Goal: Task Accomplishment & Management: Complete application form

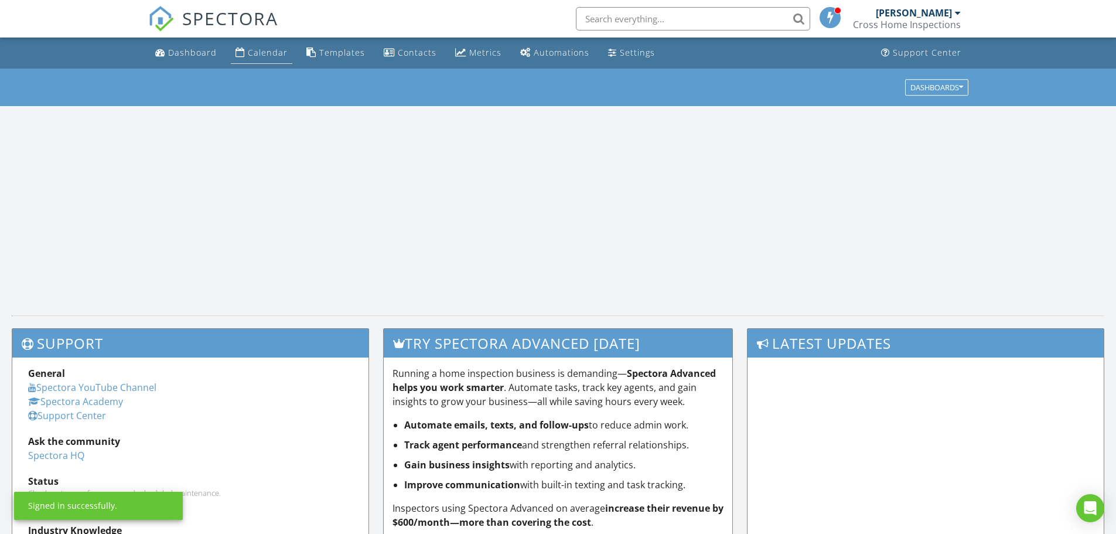
click at [264, 54] on div "Calendar" at bounding box center [268, 52] width 40 height 11
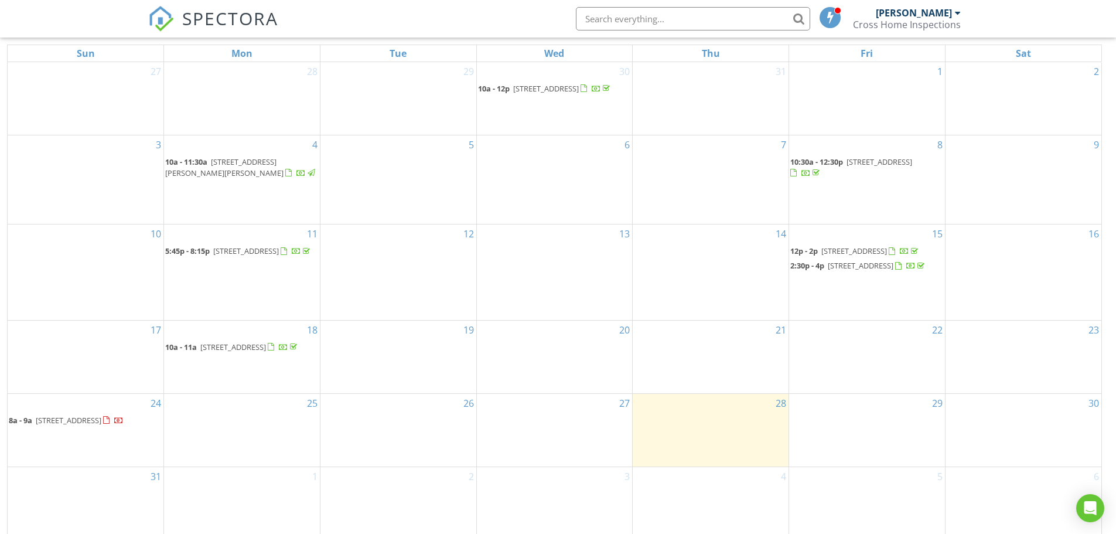
scroll to position [156, 0]
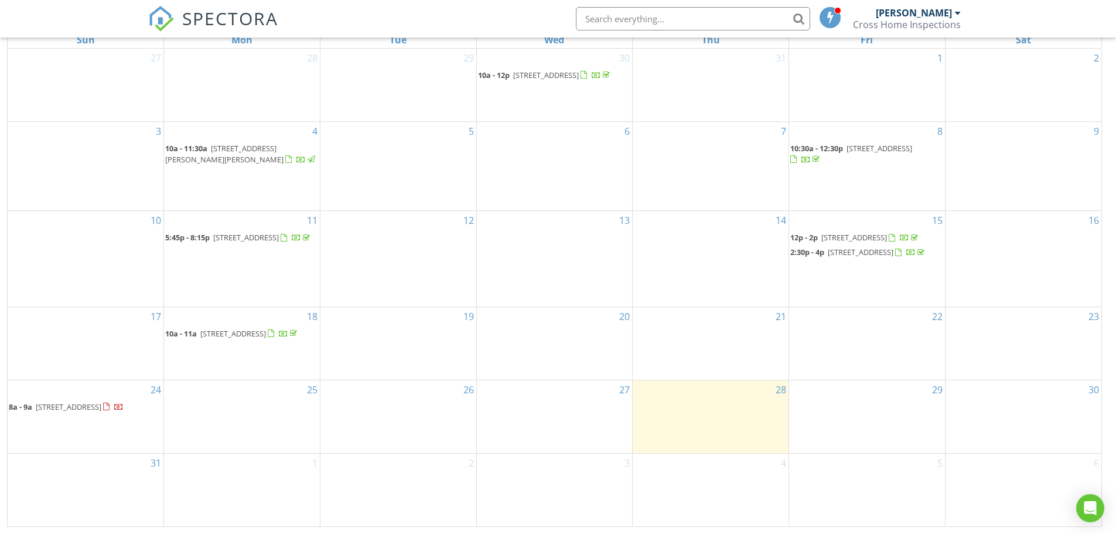
click at [712, 414] on div "28" at bounding box center [711, 416] width 156 height 73
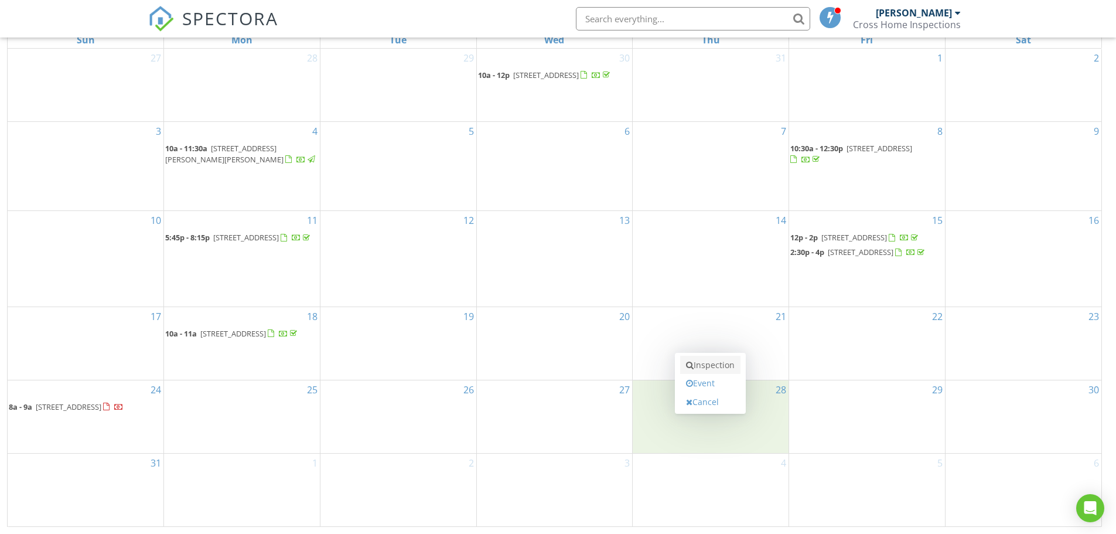
click at [725, 369] on link "Inspection" at bounding box center [710, 365] width 60 height 19
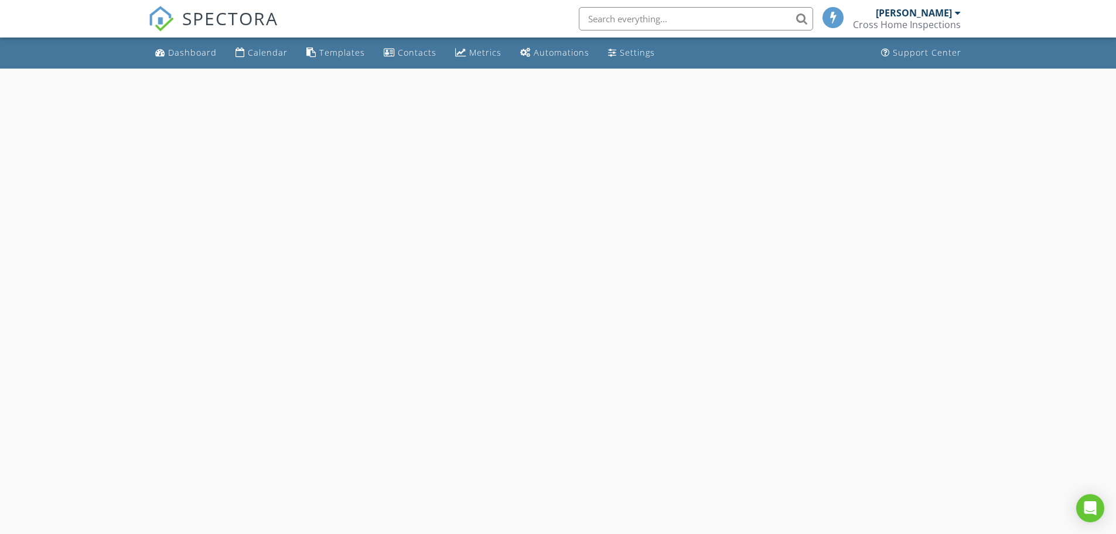
select select "7"
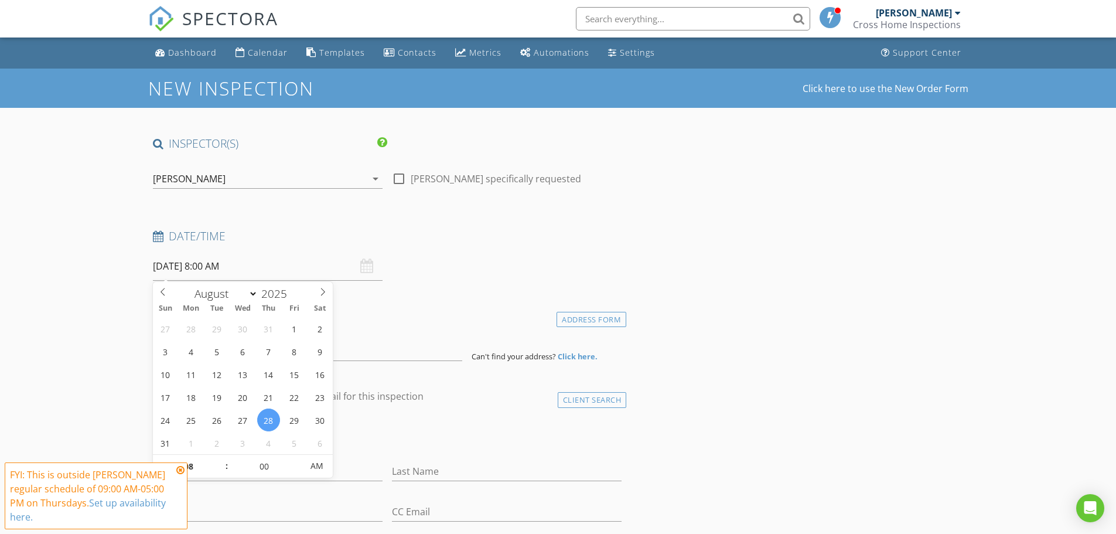
click at [239, 267] on input "08/28/2025 8:00 AM" at bounding box center [268, 266] width 230 height 29
type input "09"
type input "08/28/2025 9:00 AM"
click at [218, 458] on span at bounding box center [221, 461] width 8 height 12
type input "10"
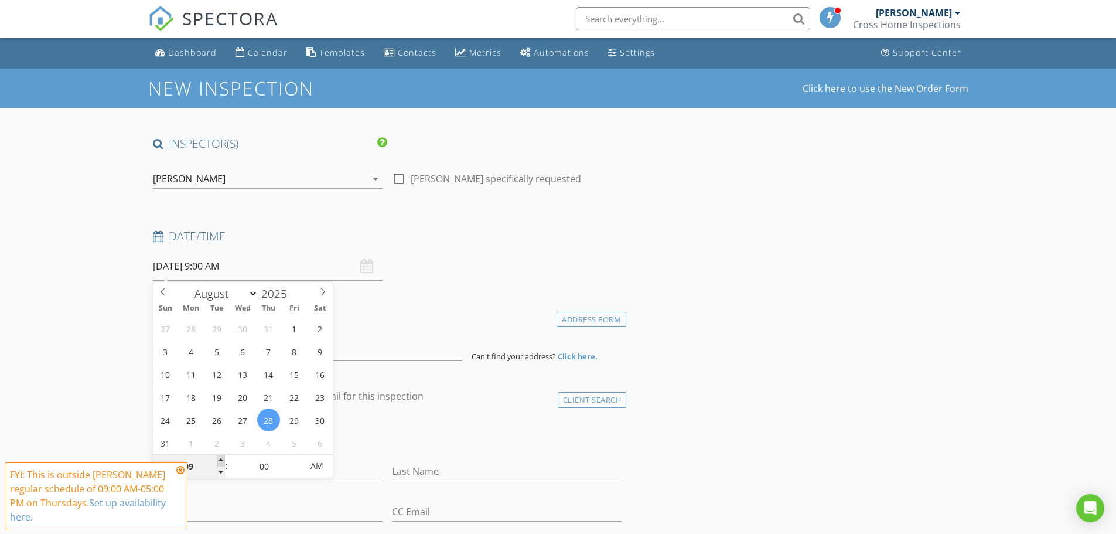
type input "08/28/2025 10:00 AM"
click at [219, 458] on span at bounding box center [221, 461] width 8 height 12
type input "11"
type input "08/28/2025 11:00 AM"
click at [221, 457] on span at bounding box center [221, 461] width 8 height 12
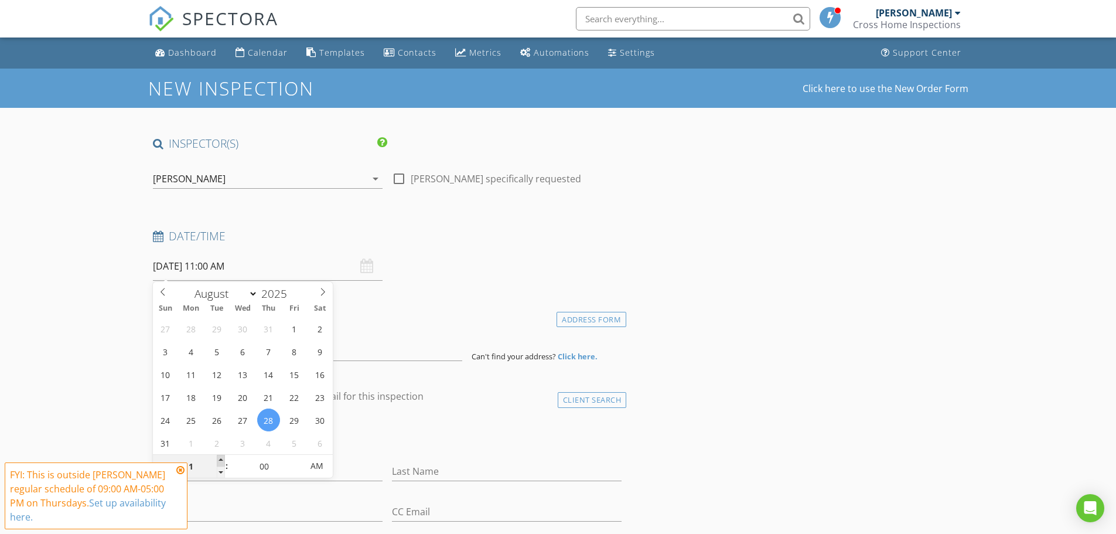
type input "12"
type input "08/28/2025 12:00 PM"
click at [221, 457] on span at bounding box center [221, 461] width 8 height 12
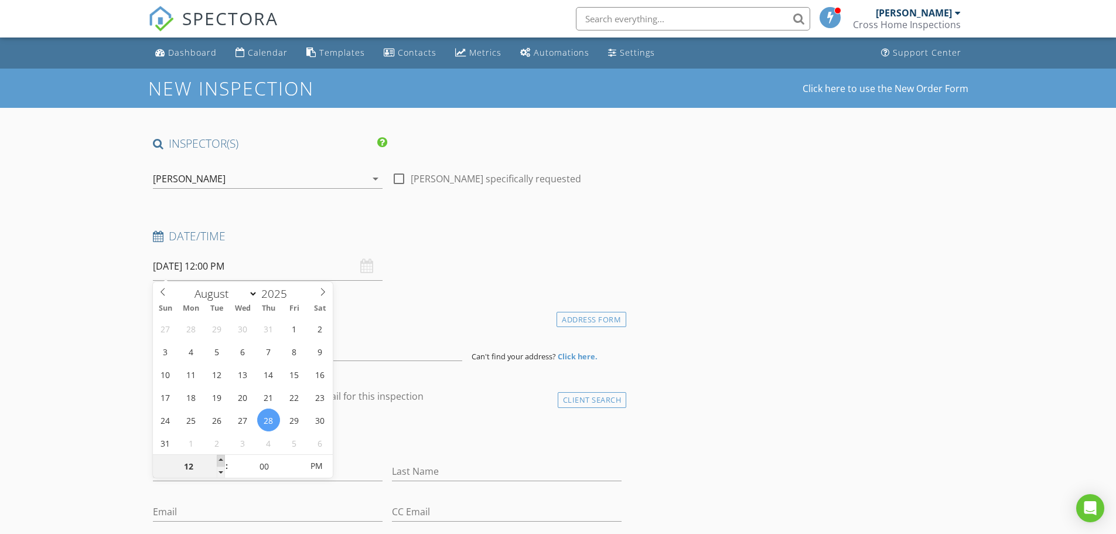
type input "01"
type input "08/28/2025 1:00 PM"
click at [219, 457] on span at bounding box center [221, 461] width 8 height 12
type input "02"
type input "[DATE] 2:00 PM"
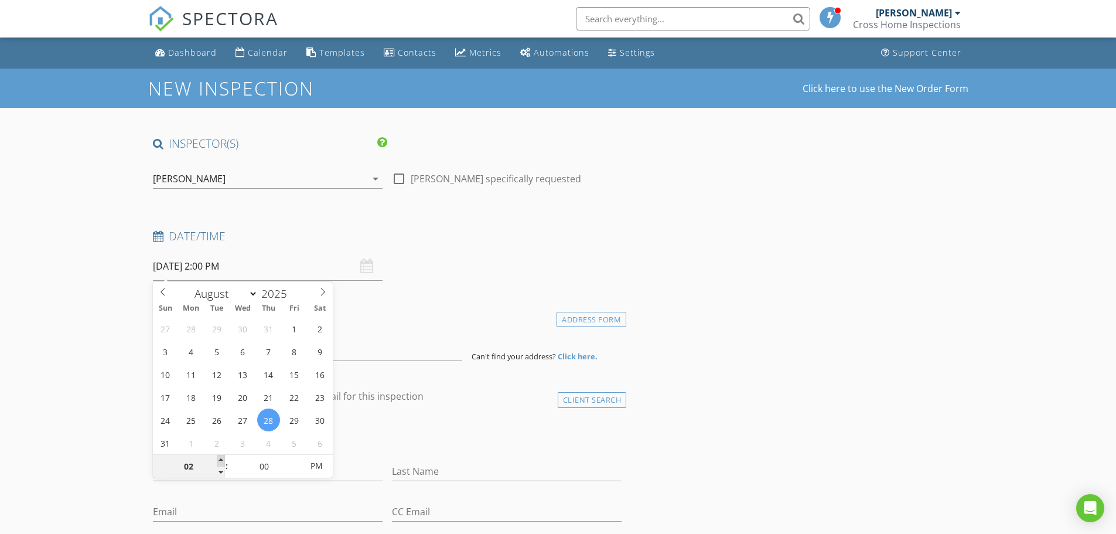
click at [219, 457] on span at bounding box center [221, 461] width 8 height 12
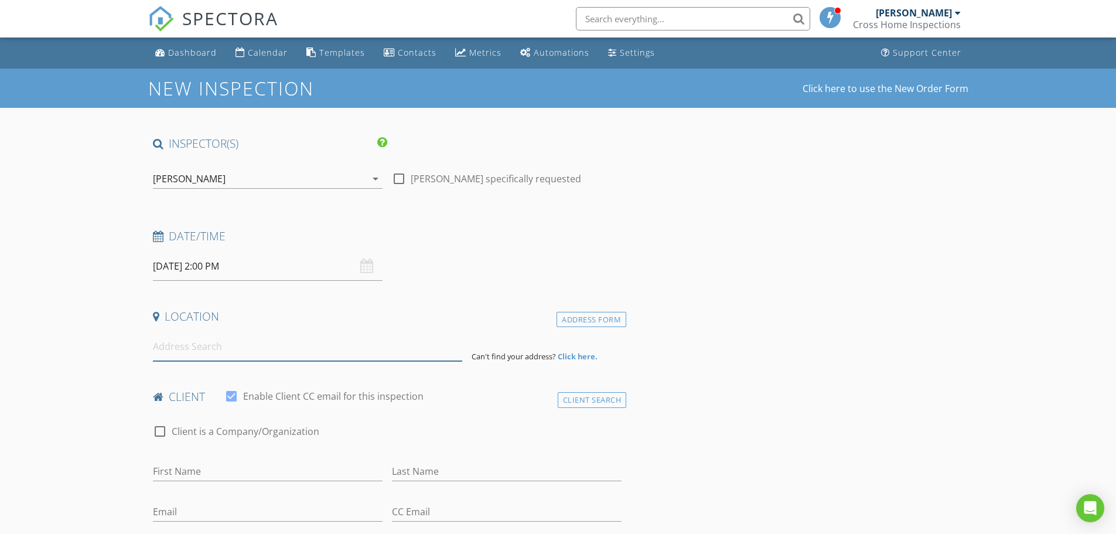
click at [233, 347] on input at bounding box center [307, 346] width 309 height 29
click at [323, 348] on input at bounding box center [307, 346] width 309 height 29
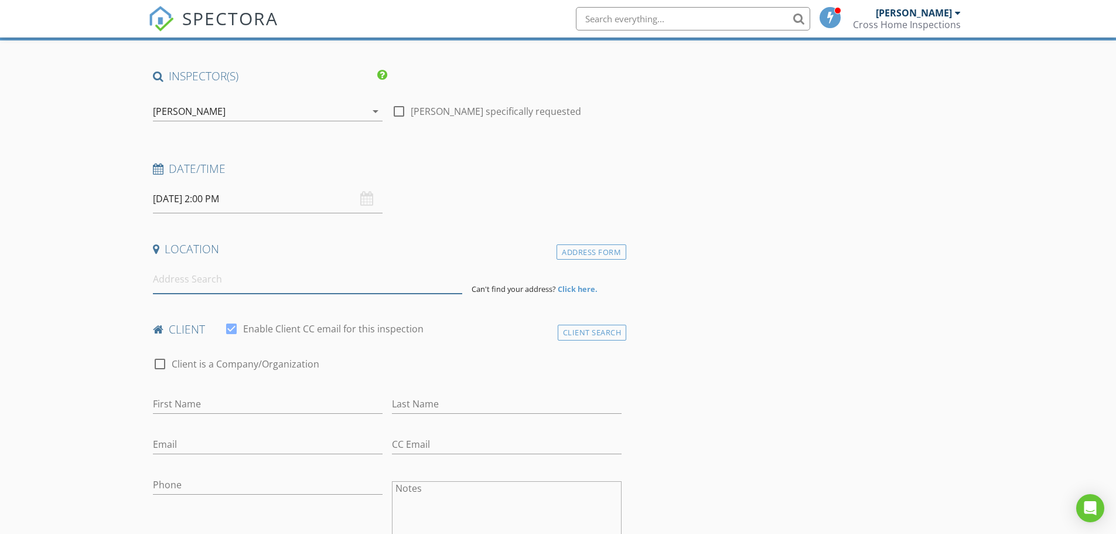
scroll to position [78, 0]
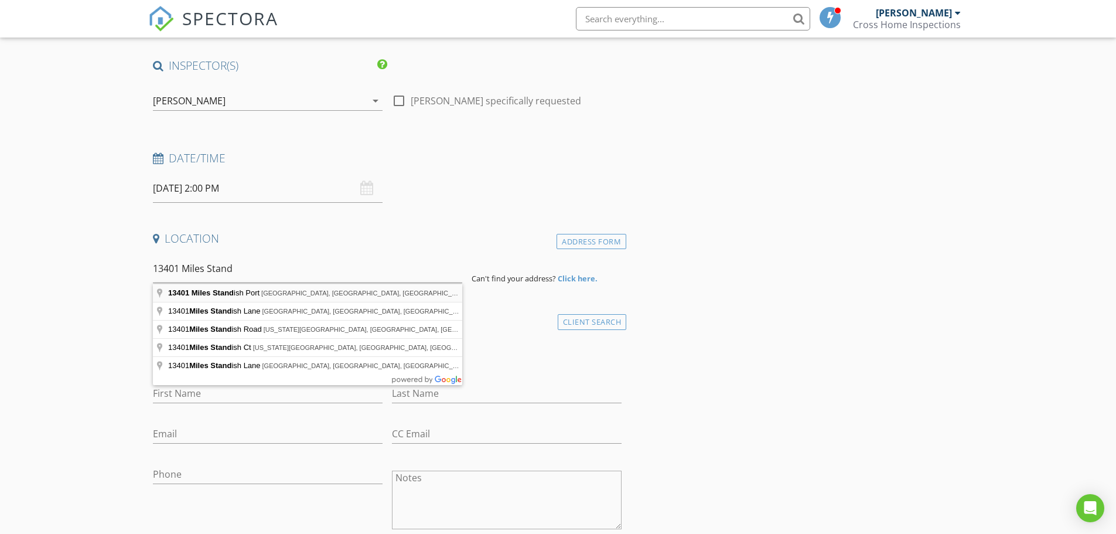
type input "13401 Miles Standish Port, West Palm Beach, FL, USA"
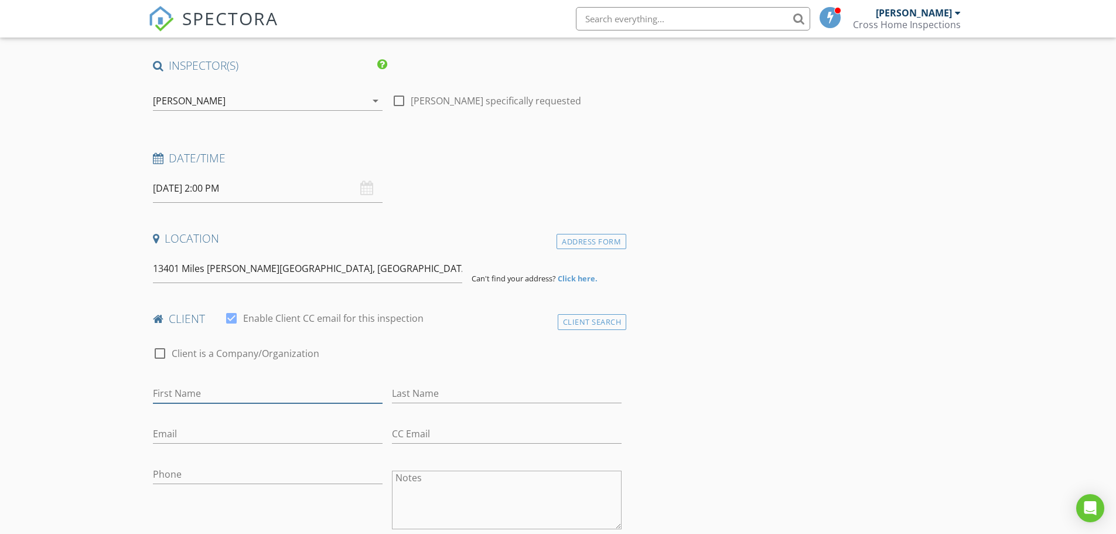
click at [294, 390] on input "First Name" at bounding box center [268, 393] width 230 height 19
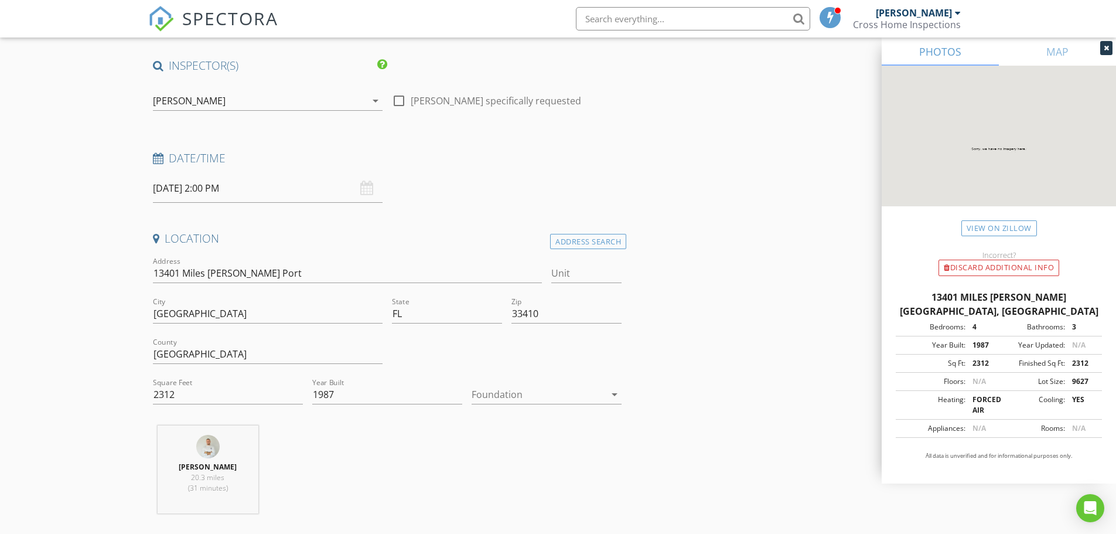
type input "[PERSON_NAME]"
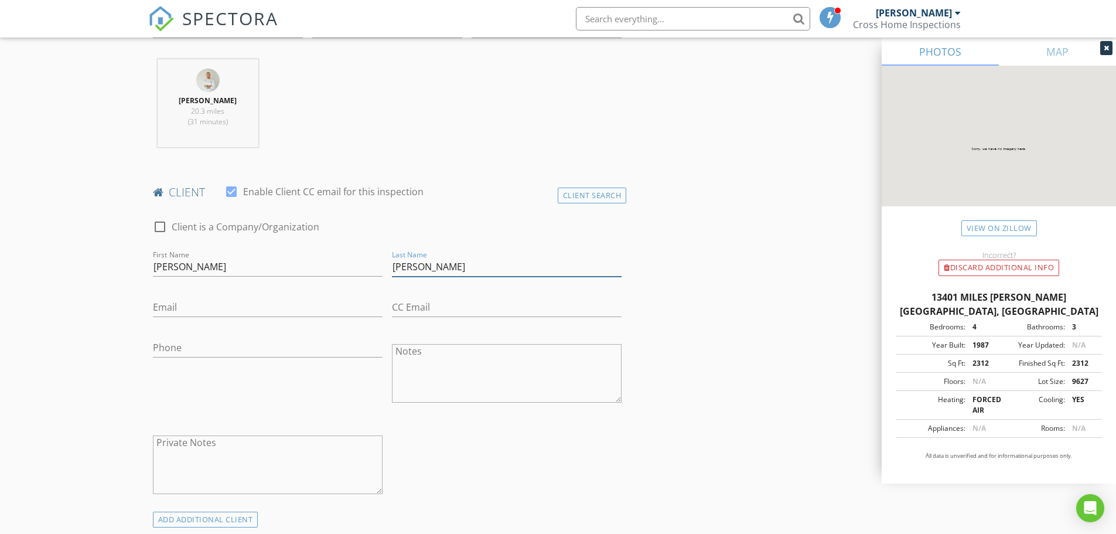
type input "[PERSON_NAME]"
type input "[EMAIL_ADDRESS][DOMAIN_NAME]"
type input "[PHONE_NUMBER]"
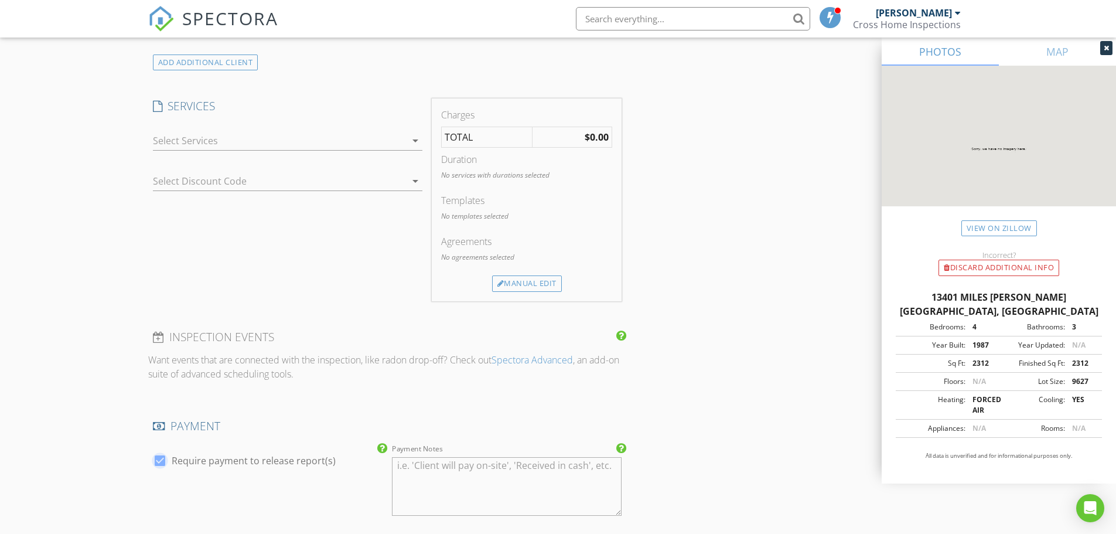
scroll to position [822, 0]
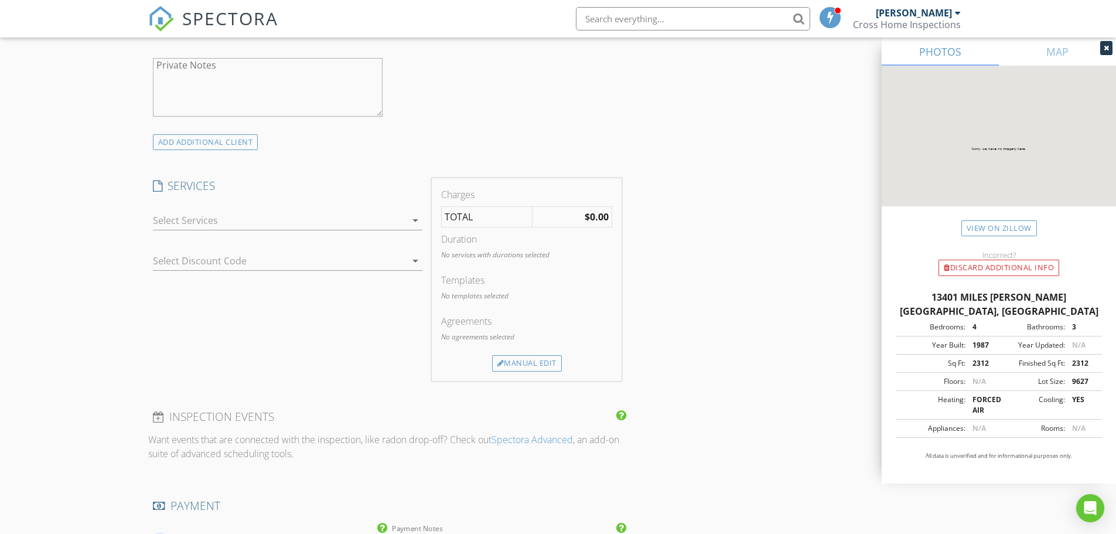
click at [200, 219] on div at bounding box center [279, 220] width 253 height 19
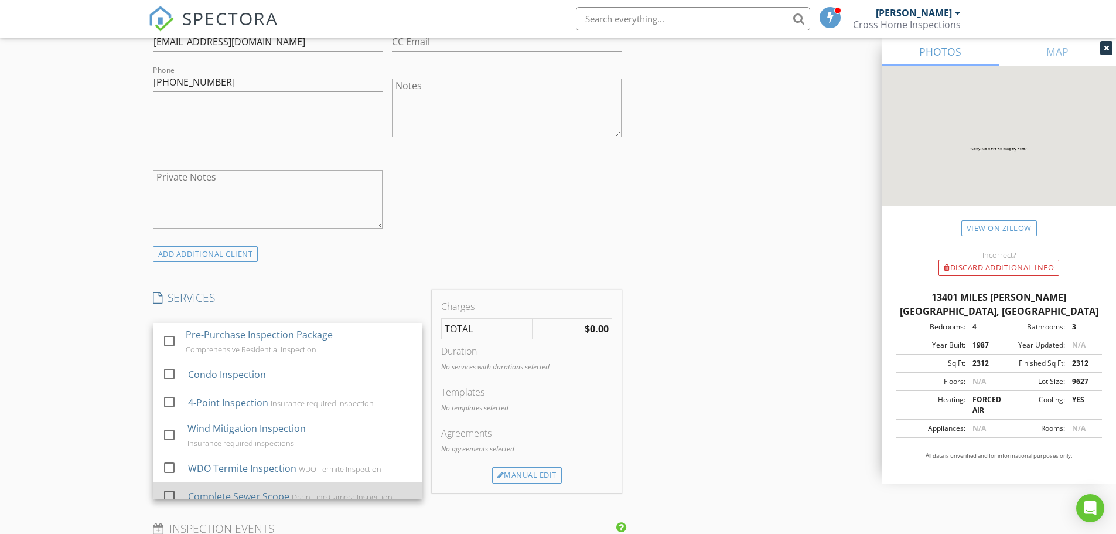
scroll to position [704, 0]
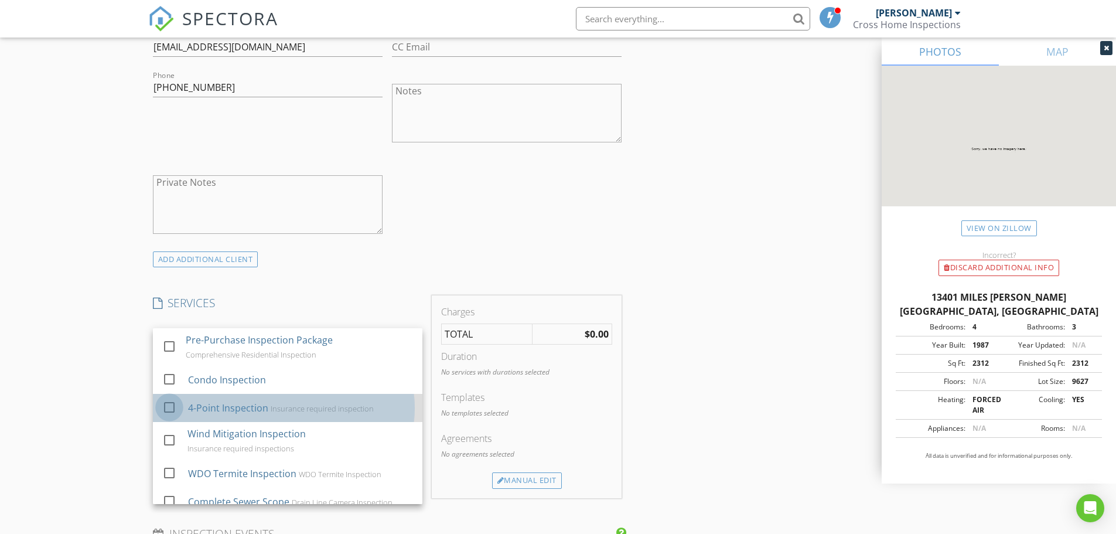
click at [165, 407] on div at bounding box center [169, 407] width 20 height 20
checkbox input "false"
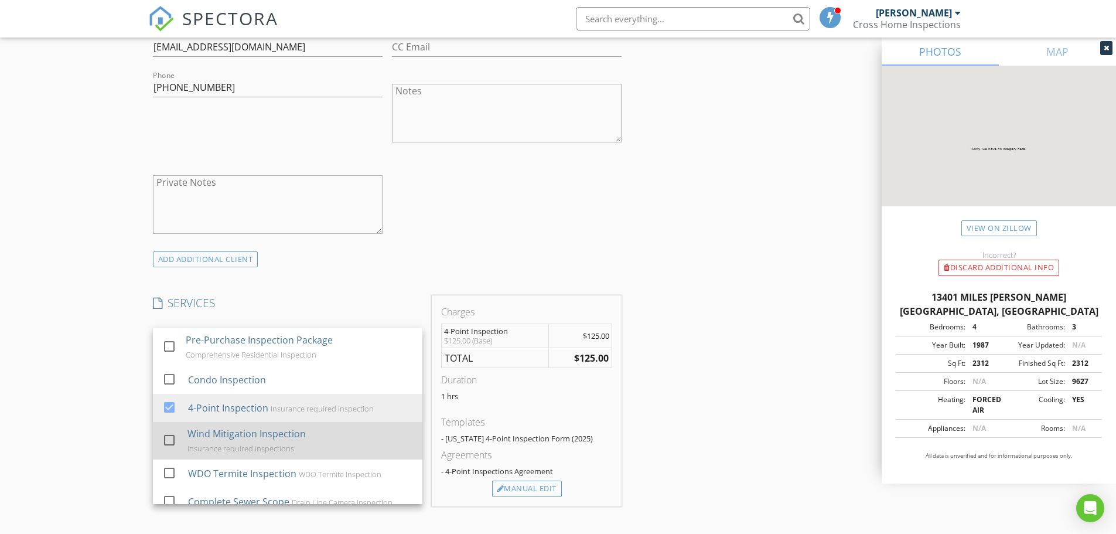
click at [170, 438] on div at bounding box center [169, 440] width 20 height 20
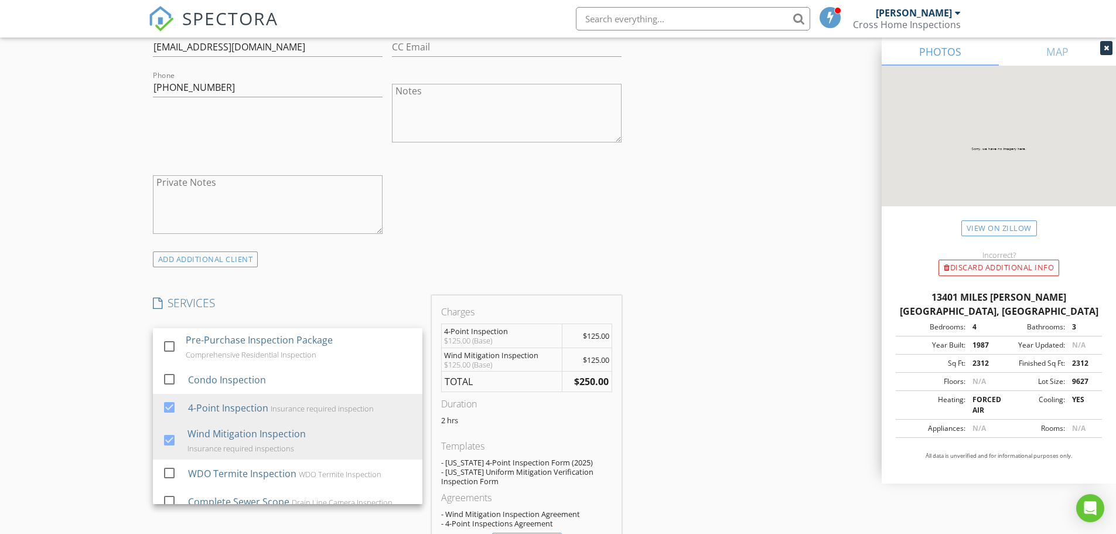
click at [100, 445] on div "New Inspection Click here to use the New Order Form INSPECTOR(S) check_box Gleb…" at bounding box center [558, 448] width 1116 height 2169
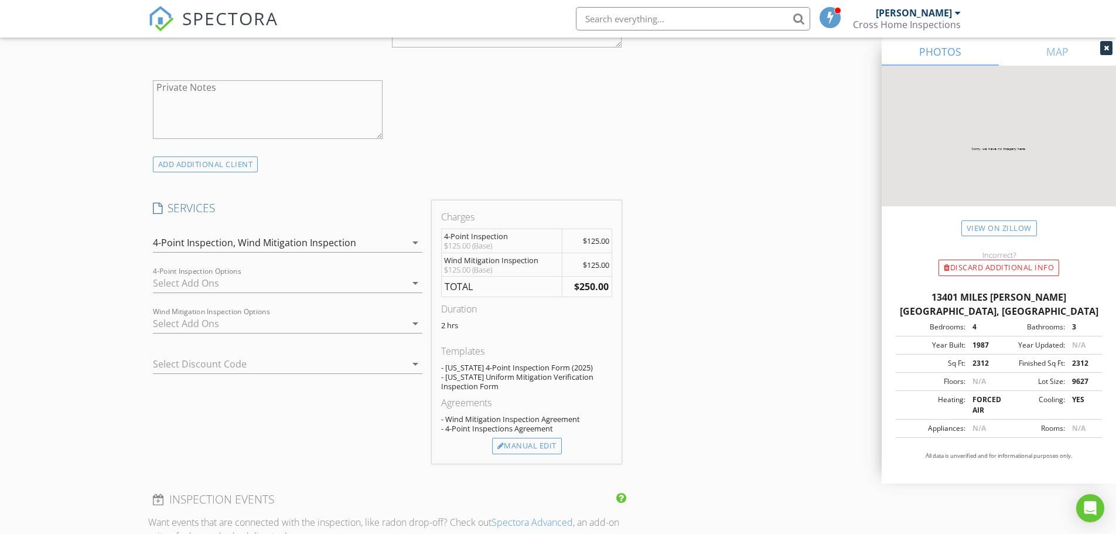
scroll to position [822, 0]
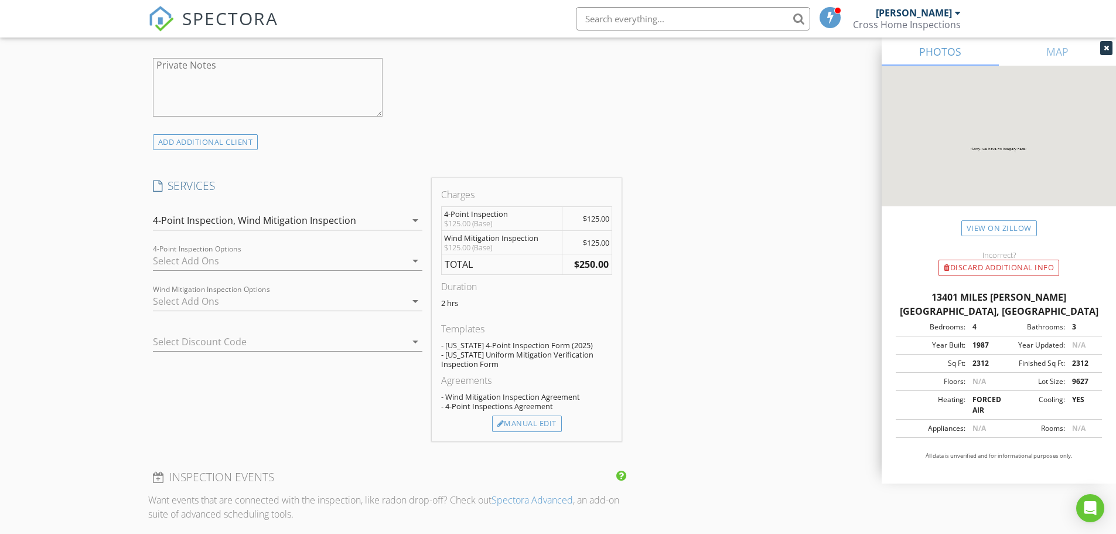
click at [188, 334] on div at bounding box center [271, 341] width 237 height 19
click at [188, 334] on div "Insurance Bundle" at bounding box center [287, 340] width 251 height 14
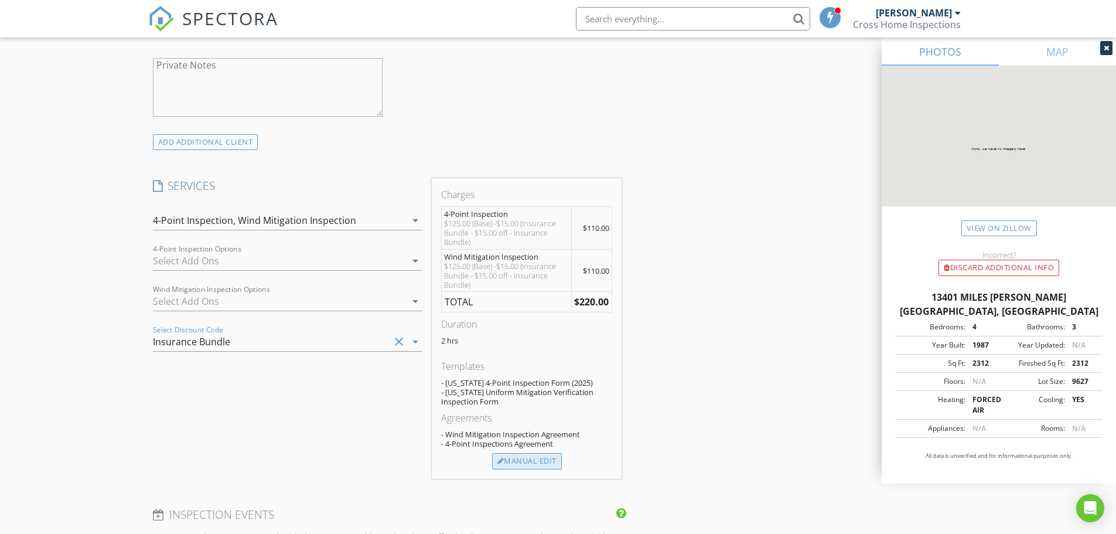
click at [518, 465] on div "Manual Edit" at bounding box center [527, 461] width 70 height 16
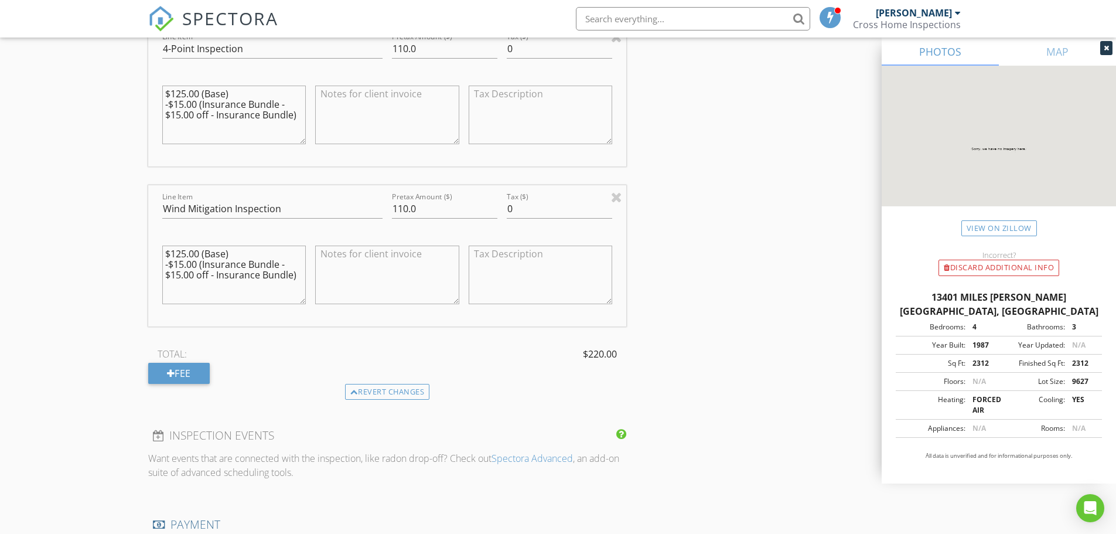
scroll to position [1134, 0]
drag, startPoint x: 302, startPoint y: 277, endPoint x: 293, endPoint y: 250, distance: 28.4
click at [293, 250] on textarea "$125.00 (Base) -$15.00 (Insurance Bundle - $15.00 off - Insurance Bundle)" at bounding box center [234, 271] width 144 height 59
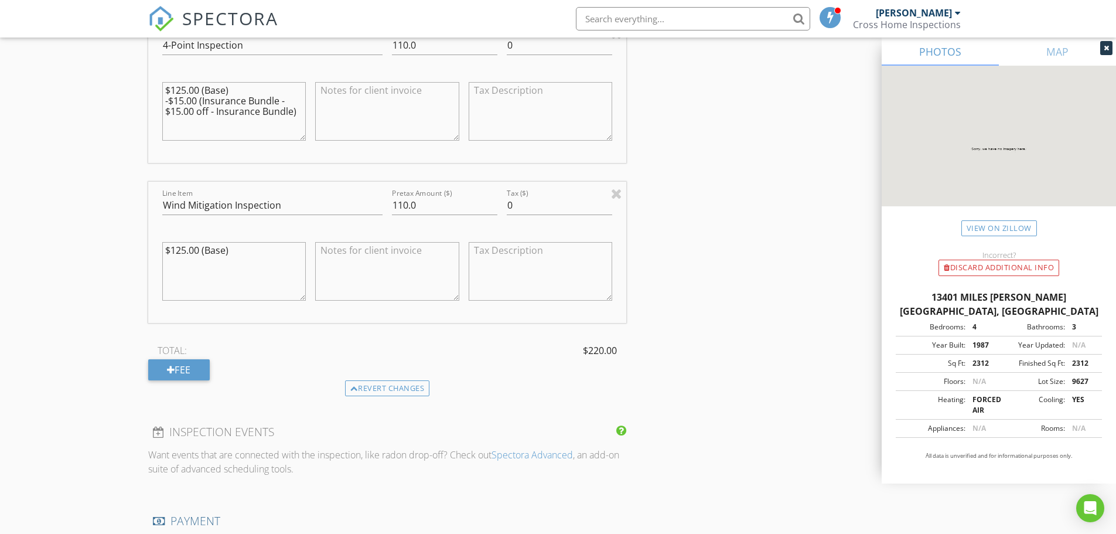
type textarea "$125.00 (Base)"
drag, startPoint x: 428, startPoint y: 207, endPoint x: 345, endPoint y: 209, distance: 83.8
click at [349, 210] on div "Line Item Wind Mitigation Inspection Pretax Amount ($) 110.0 Tax ($) 0 $125.00 …" at bounding box center [387, 252] width 479 height 141
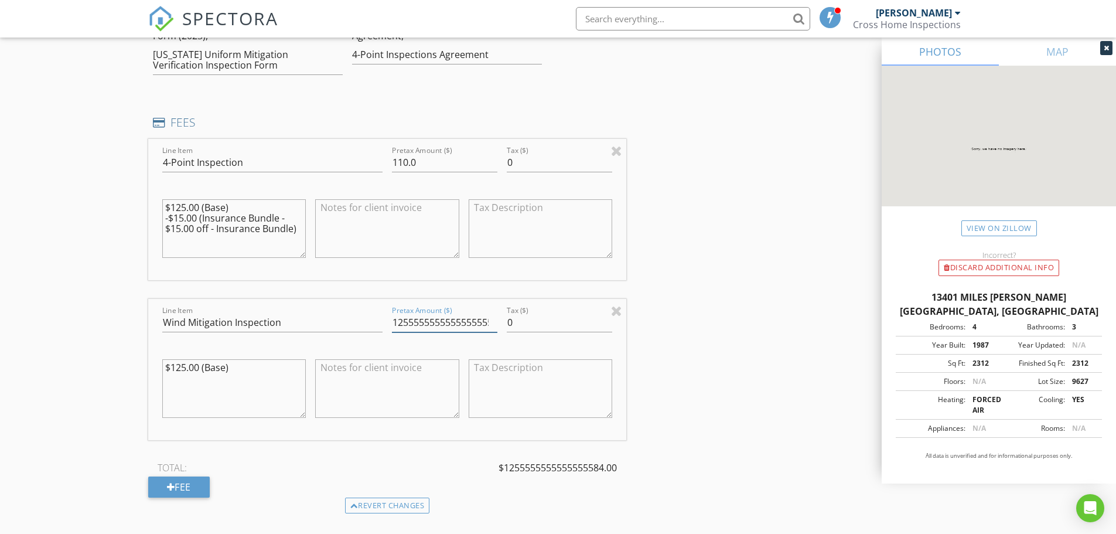
scroll to position [0, 38]
type input "12555555555555555555555555"
drag, startPoint x: 426, startPoint y: 165, endPoint x: 366, endPoint y: 182, distance: 62.3
click at [366, 182] on div "Line Item 4-Point Inspection Pretax Amount ($) 5 Tax ($) 0 $125.00 (Base) -$15.…" at bounding box center [387, 209] width 479 height 141
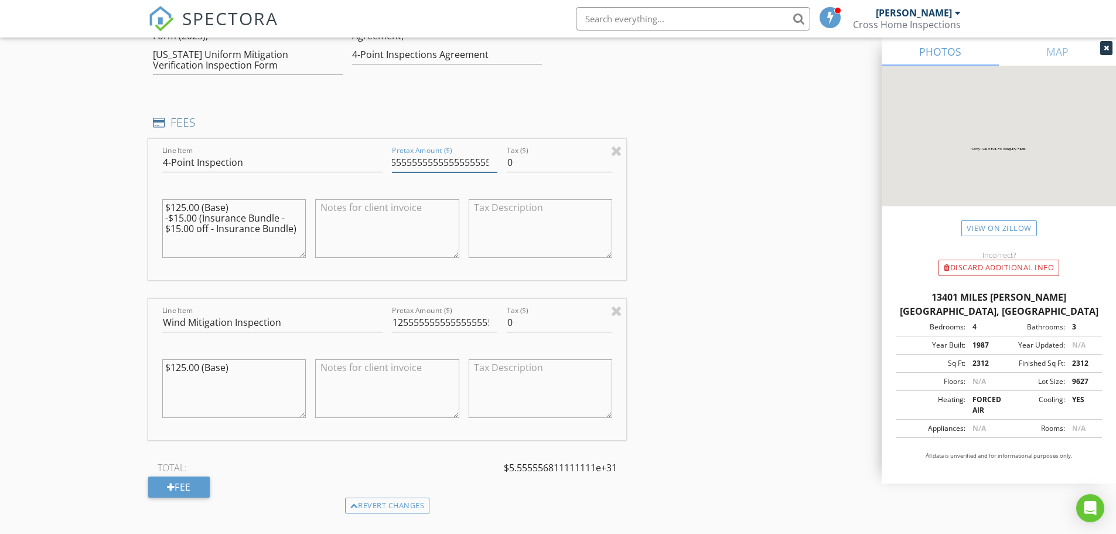
scroll to position [0, 81]
type input "5555555555555555555555555555555555"
drag, startPoint x: 526, startPoint y: 382, endPoint x: 518, endPoint y: 372, distance: 13.4
click at [518, 373] on textarea at bounding box center [541, 388] width 144 height 59
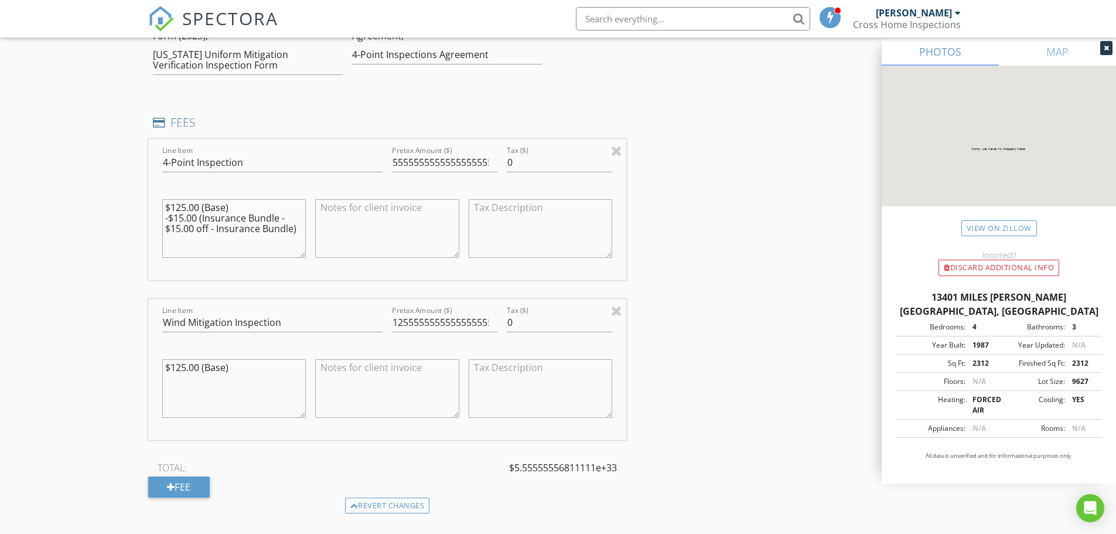
click at [614, 491] on div "TOTAL: $5.55555556811111e+33 Fee" at bounding box center [387, 478] width 479 height 39
click at [610, 455] on div "Line Item 4-Point Inspection Pretax Amount ($) 55555555555555555555555555555555…" at bounding box center [387, 318] width 479 height 359
click at [609, 457] on div "Line Item 4-Point Inspection Pretax Amount ($) 55555555555555555555555555555555…" at bounding box center [387, 318] width 479 height 359
click at [598, 464] on span "$5.55555556811111e+33" at bounding box center [563, 468] width 108 height 14
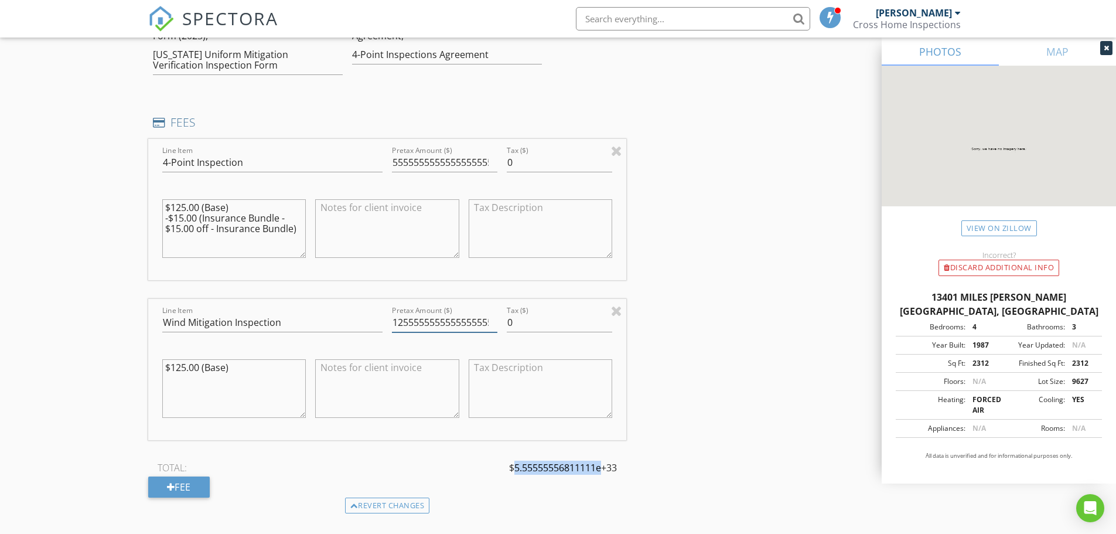
click at [434, 314] on input "12555555555555555555555555" at bounding box center [444, 322] width 105 height 19
type input "125"
click at [450, 155] on input "5555555555555555555555555555555555" at bounding box center [444, 162] width 105 height 19
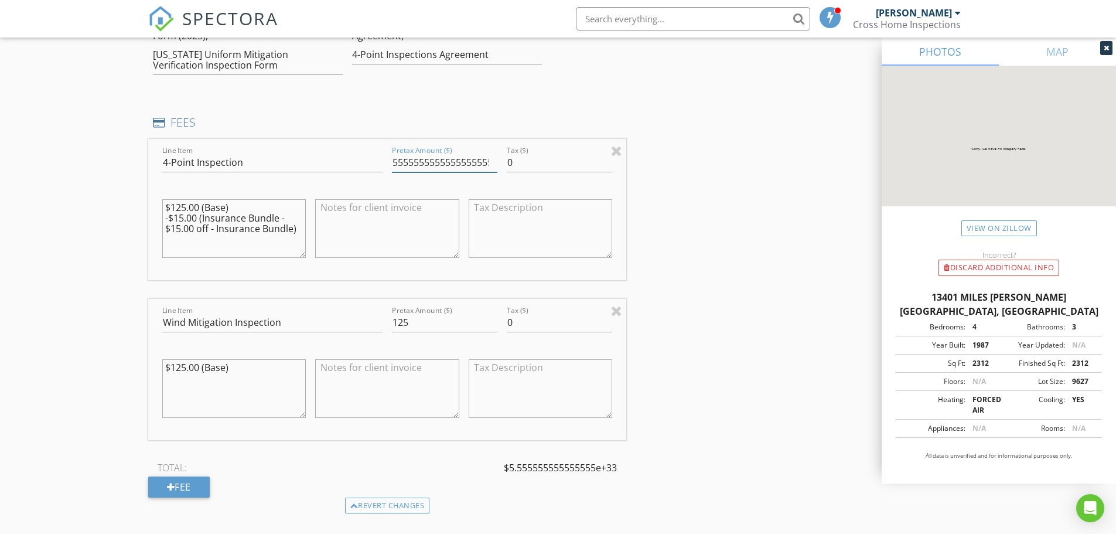
click at [450, 155] on input "5555555555555555555555555555555555" at bounding box center [444, 162] width 105 height 19
type input "125"
click at [409, 466] on div "TOTAL: $250.00" at bounding box center [387, 468] width 479 height 18
drag, startPoint x: 264, startPoint y: 203, endPoint x: 359, endPoint y: 270, distance: 115.8
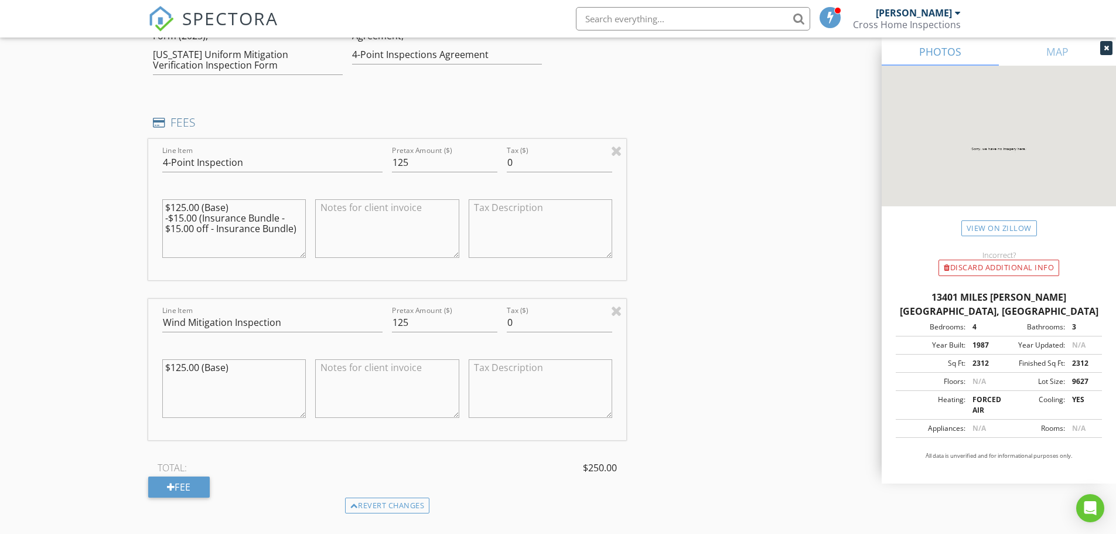
click at [359, 270] on div "Line Item 4-Point Inspection Pretax Amount ($) 125 Tax ($) 0 $125.00 (Base) -$1…" at bounding box center [387, 209] width 479 height 141
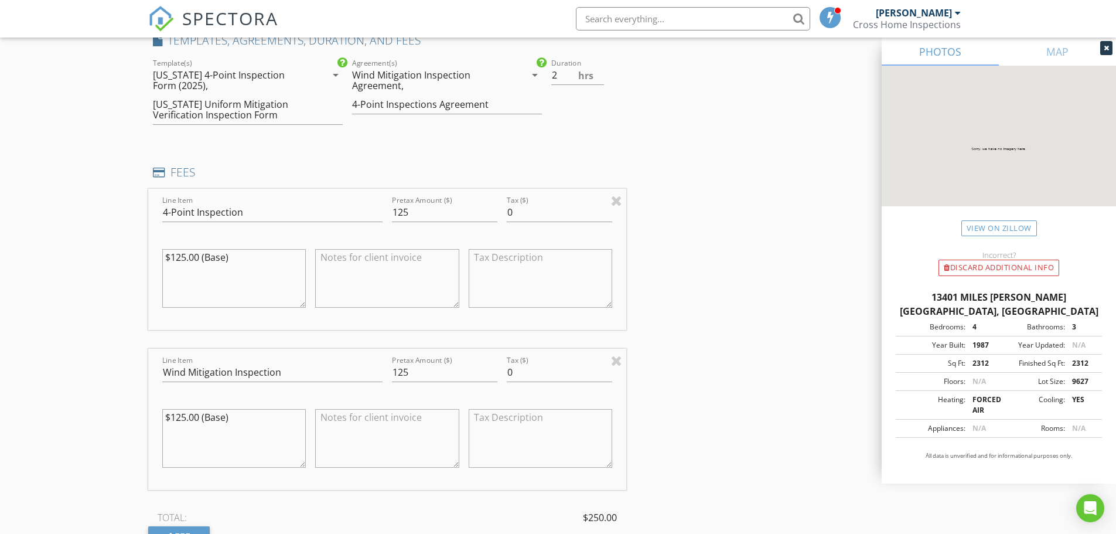
scroll to position [1017, 0]
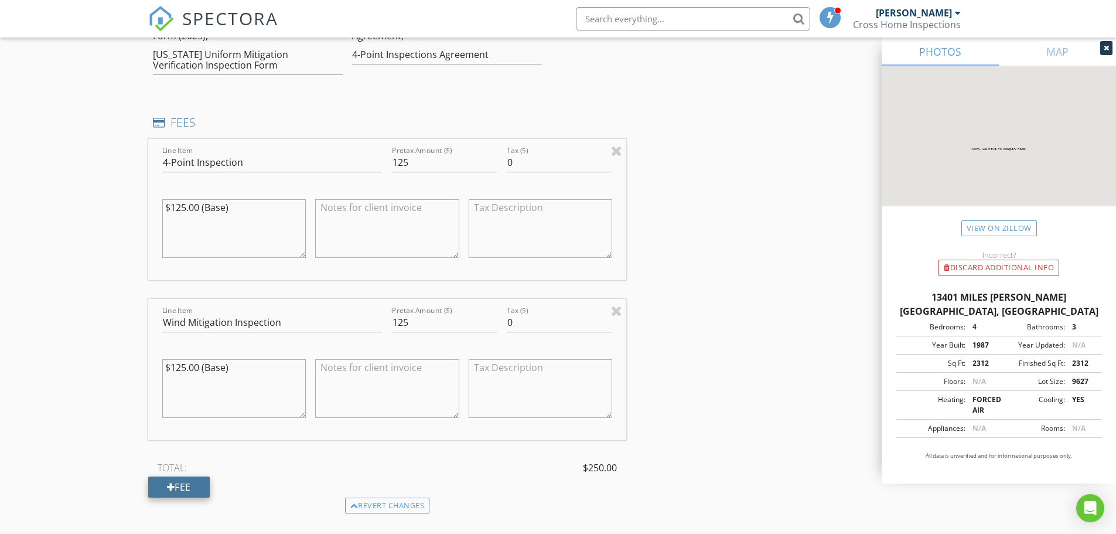
type textarea "$125.00 (Base)"
click at [193, 480] on div "Fee" at bounding box center [179, 486] width 62 height 21
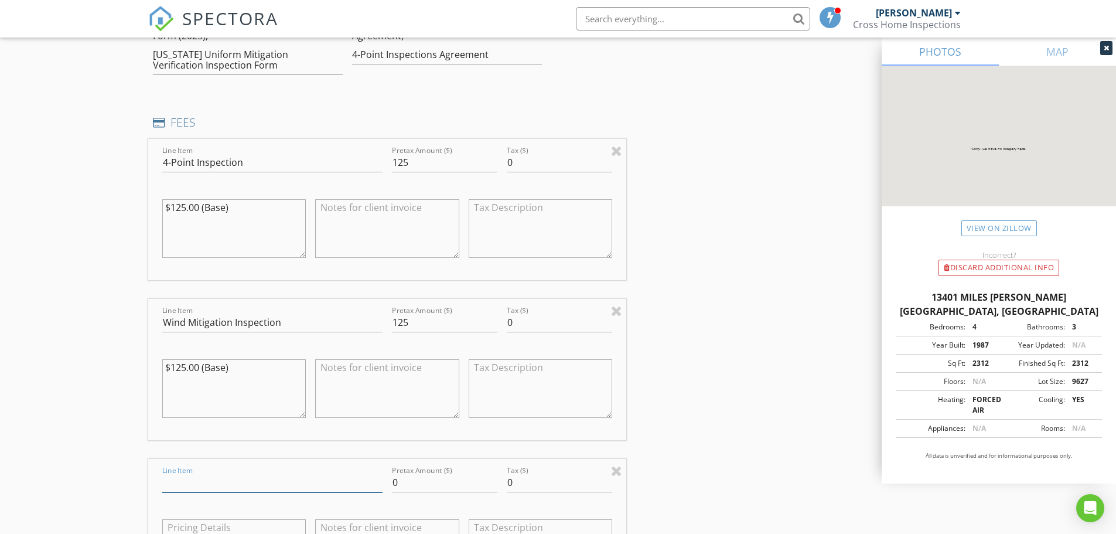
click at [210, 484] on input "Line Item" at bounding box center [272, 482] width 220 height 19
type input "I"
click at [163, 481] on input "Bundle Discount" at bounding box center [272, 482] width 220 height 19
type input "Insurance Bundle Discount"
type input "-25"
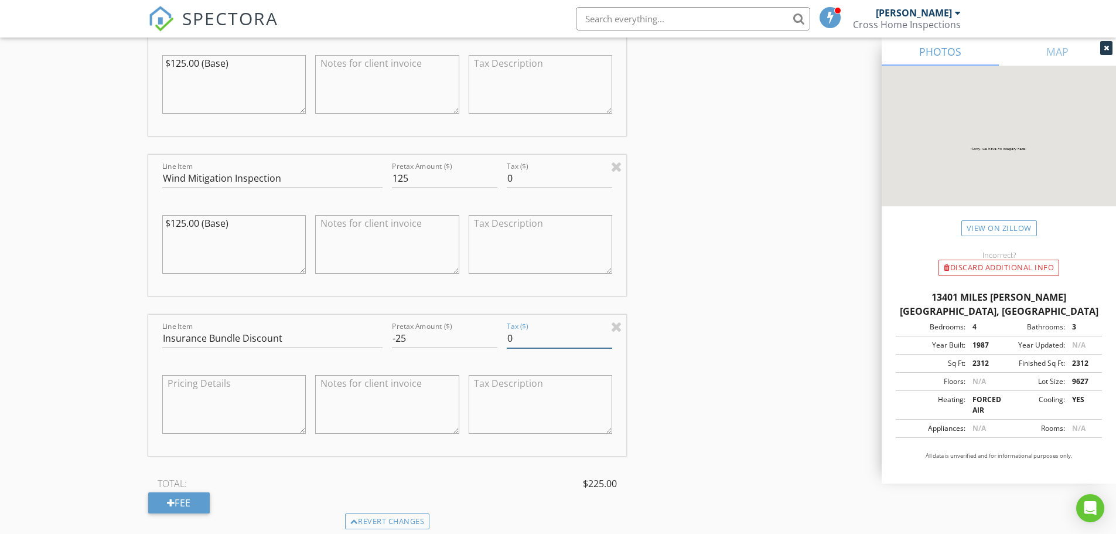
scroll to position [1173, 0]
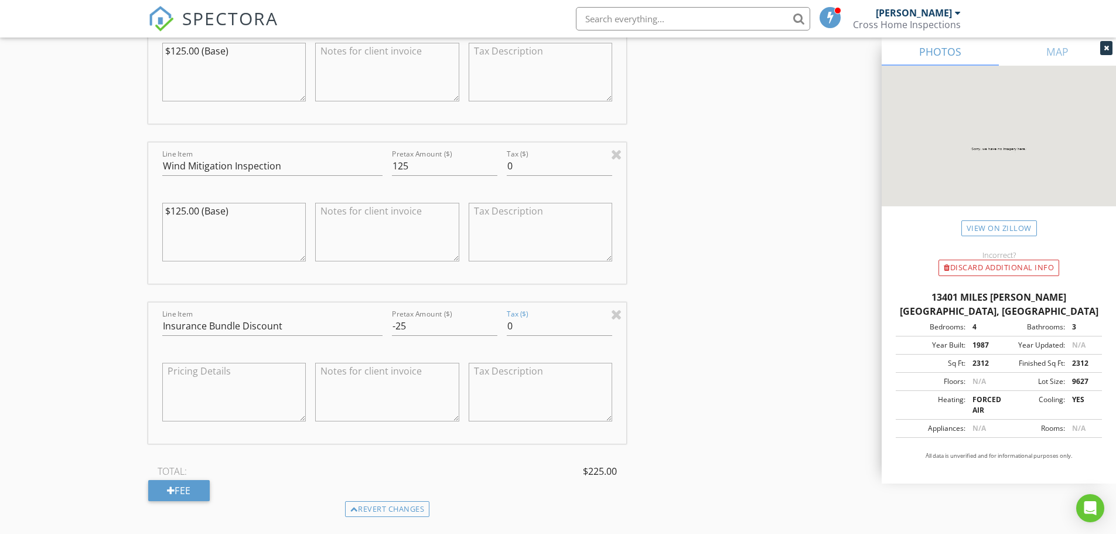
click at [263, 461] on div "Line Item 4-Point Inspection Pretax Amount ($) 125 Tax ($) 0 $125.00 (Base) Lin…" at bounding box center [387, 241] width 479 height 519
click at [192, 401] on textarea at bounding box center [234, 392] width 144 height 59
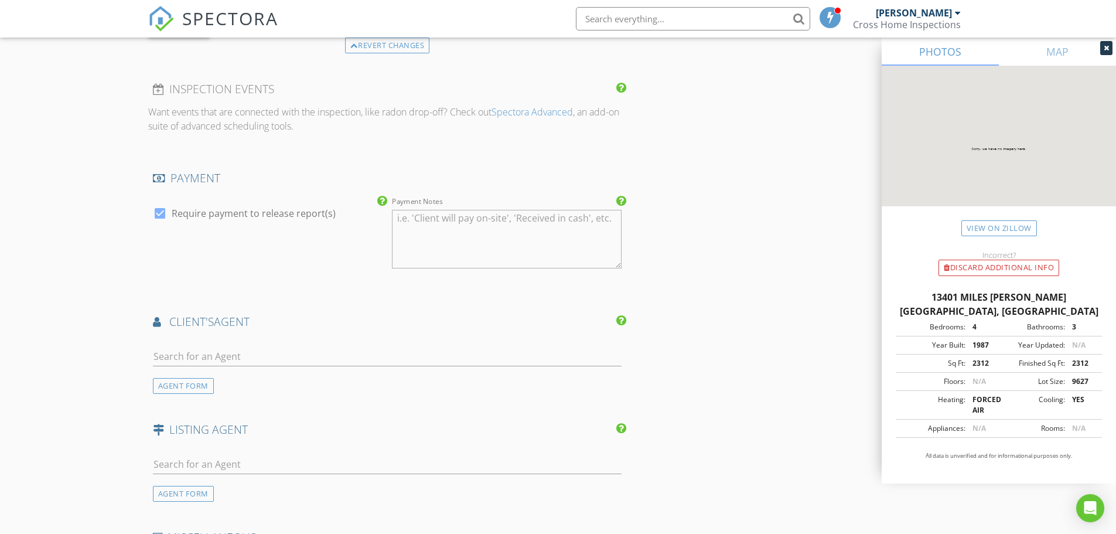
scroll to position [1642, 0]
click at [198, 348] on input "text" at bounding box center [387, 351] width 469 height 19
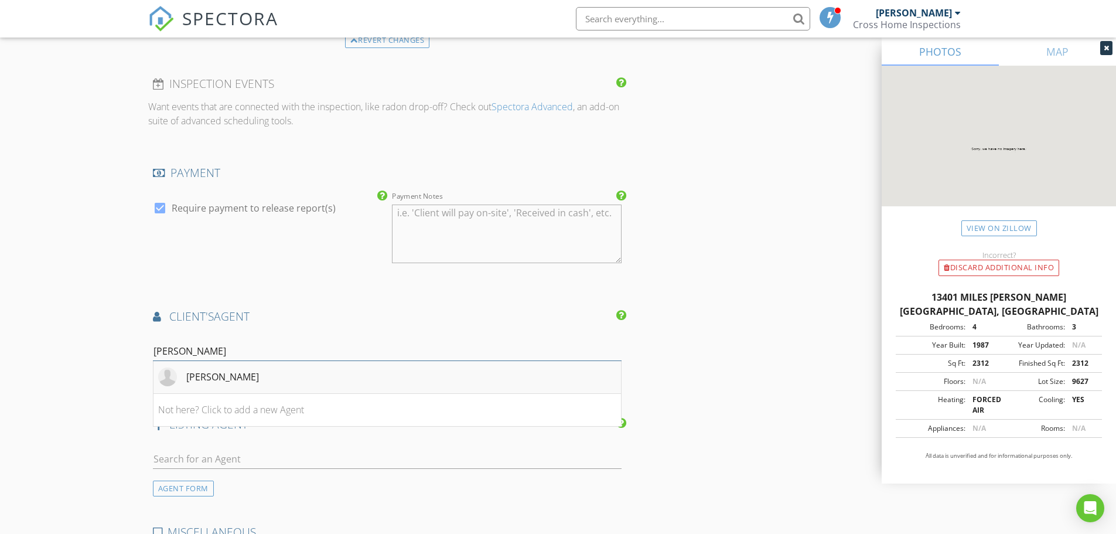
type input "frankl"
click at [205, 378] on div "[PERSON_NAME]" at bounding box center [222, 377] width 73 height 14
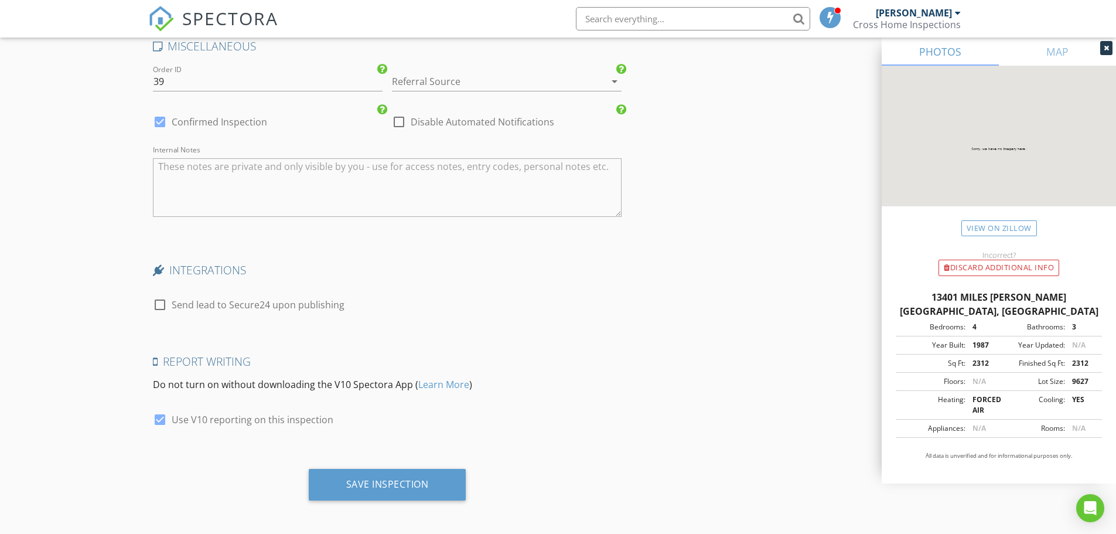
scroll to position [2398, 0]
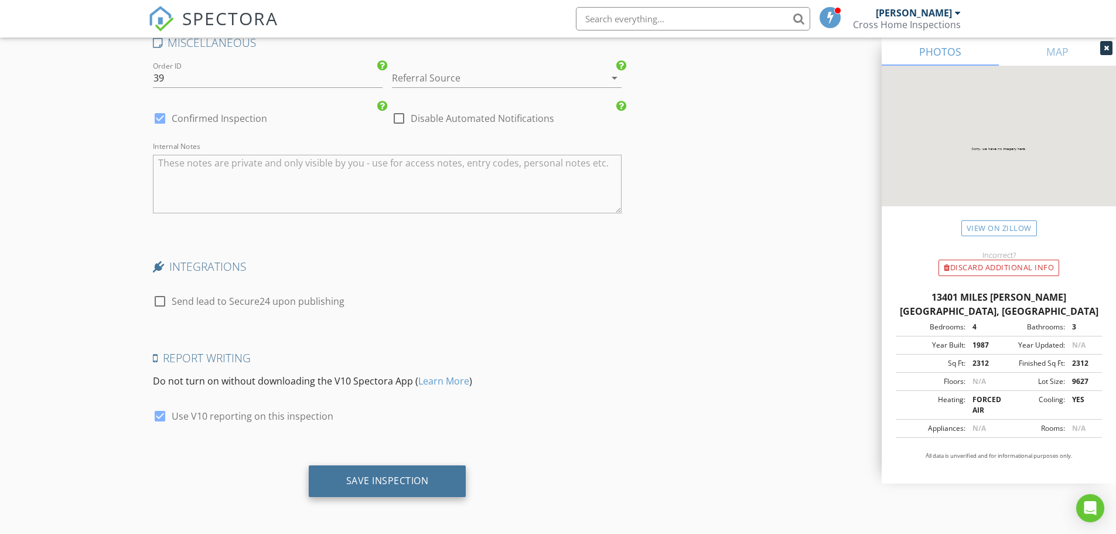
click at [451, 482] on div "Save Inspection" at bounding box center [388, 481] width 158 height 32
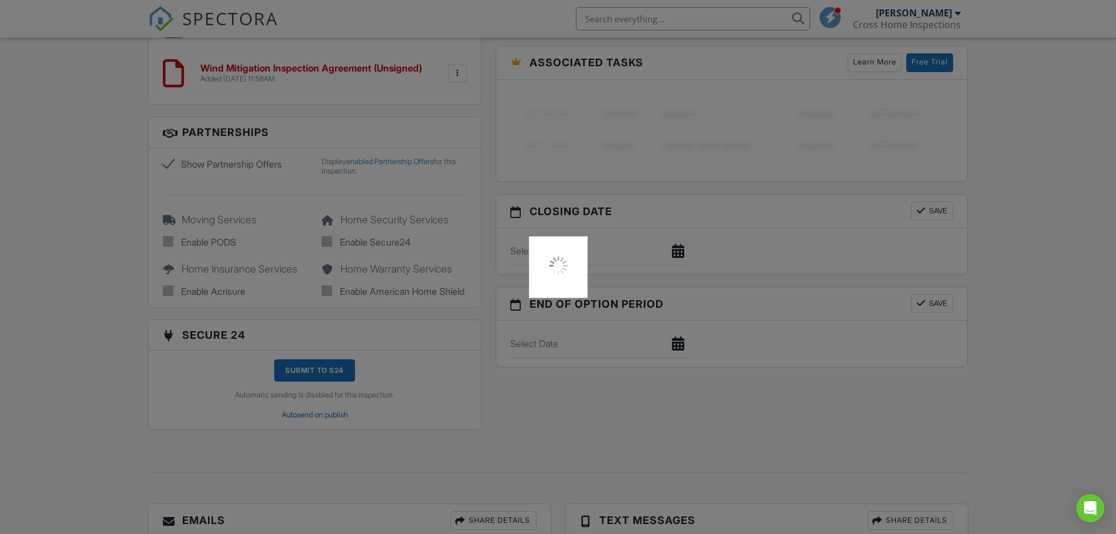
scroll to position [896, 0]
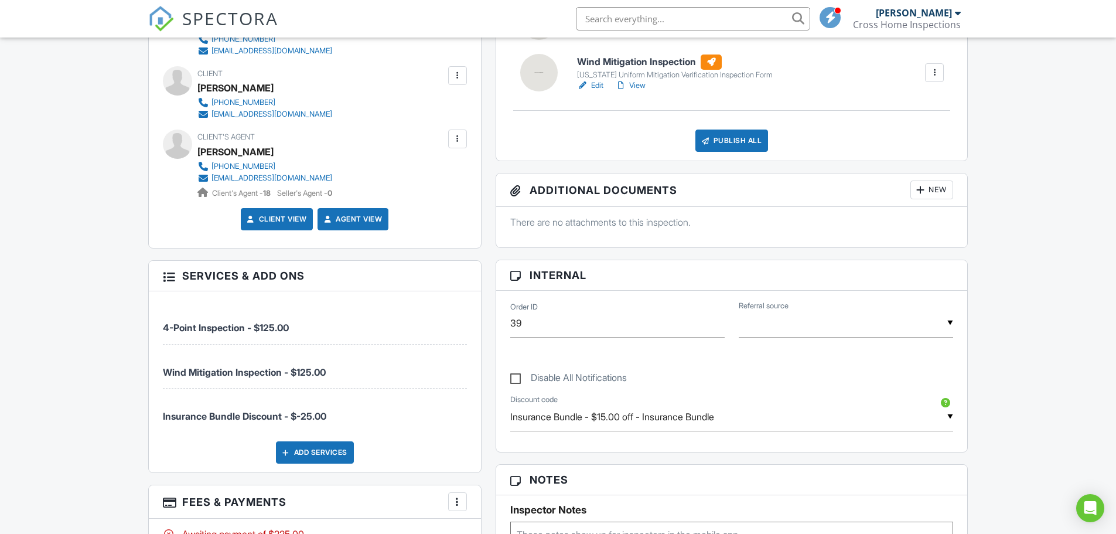
scroll to position [391, 0]
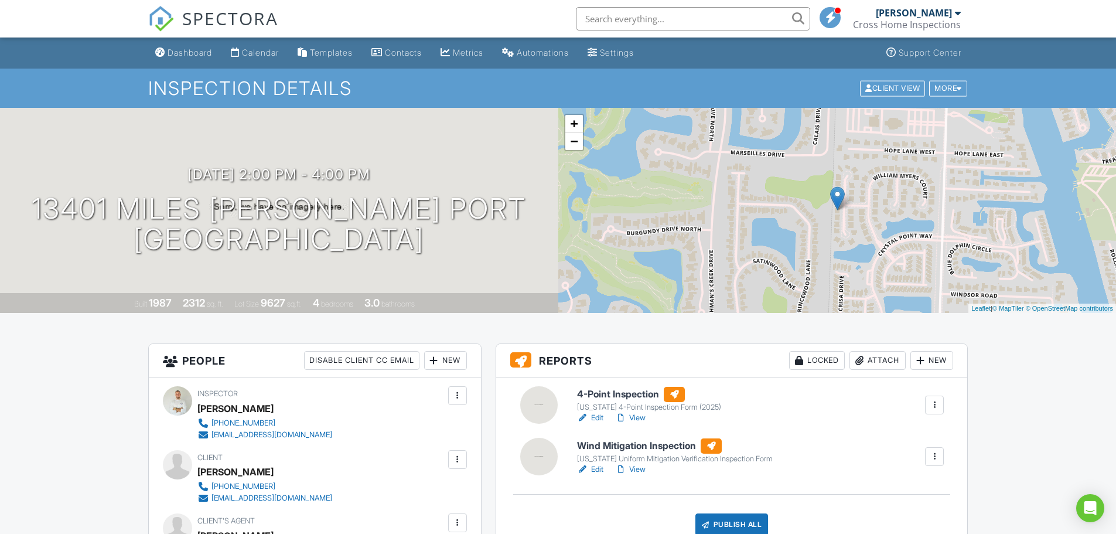
click at [260, 56] on div "Calendar" at bounding box center [260, 52] width 37 height 10
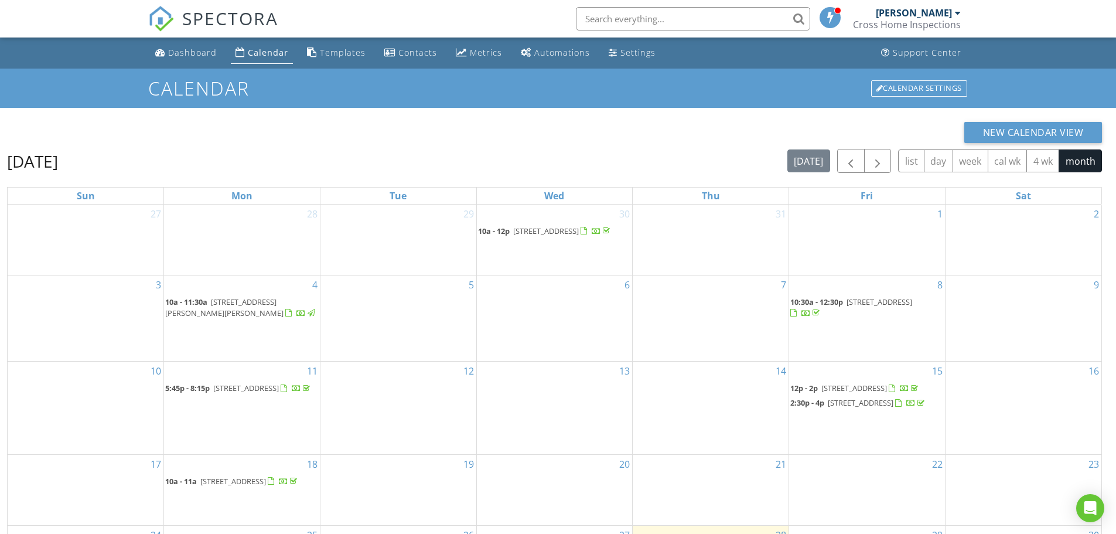
click at [897, 12] on div "[PERSON_NAME]" at bounding box center [914, 13] width 76 height 12
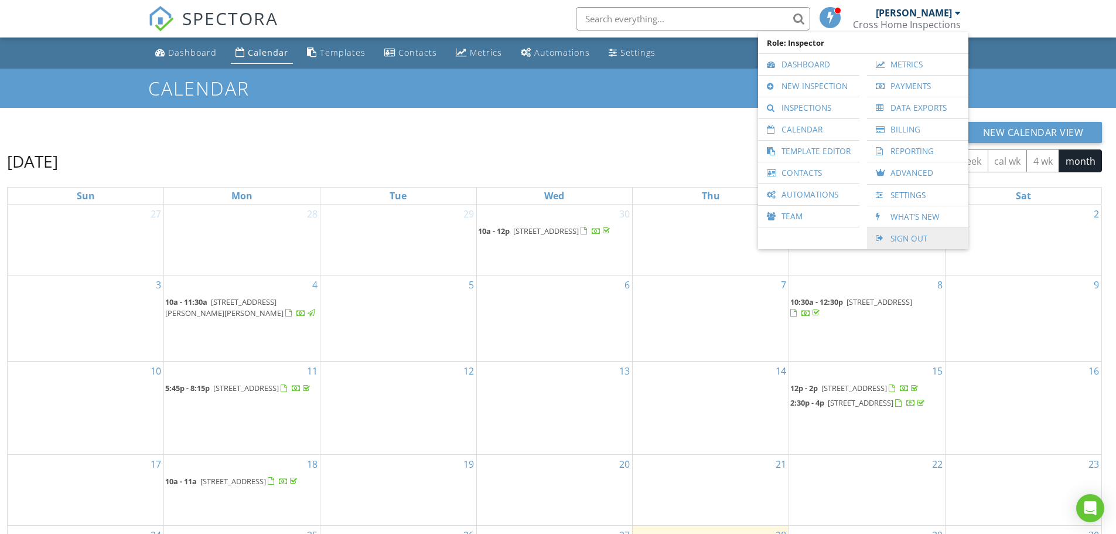
click at [914, 243] on link "Sign Out" at bounding box center [918, 238] width 90 height 21
